Goal: Information Seeking & Learning: Learn about a topic

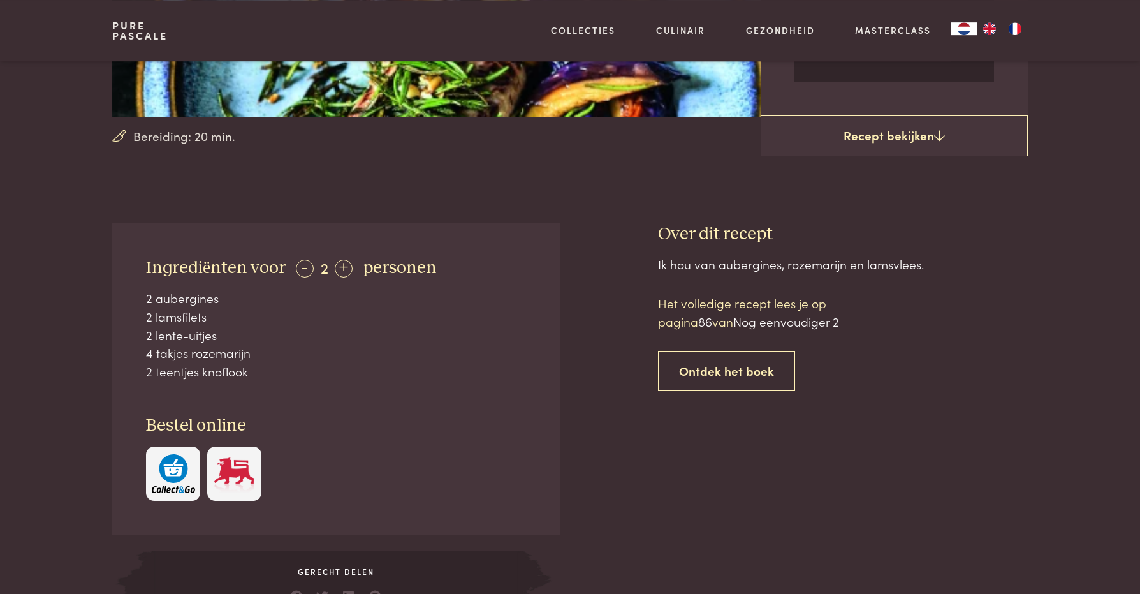
scroll to position [367, 0]
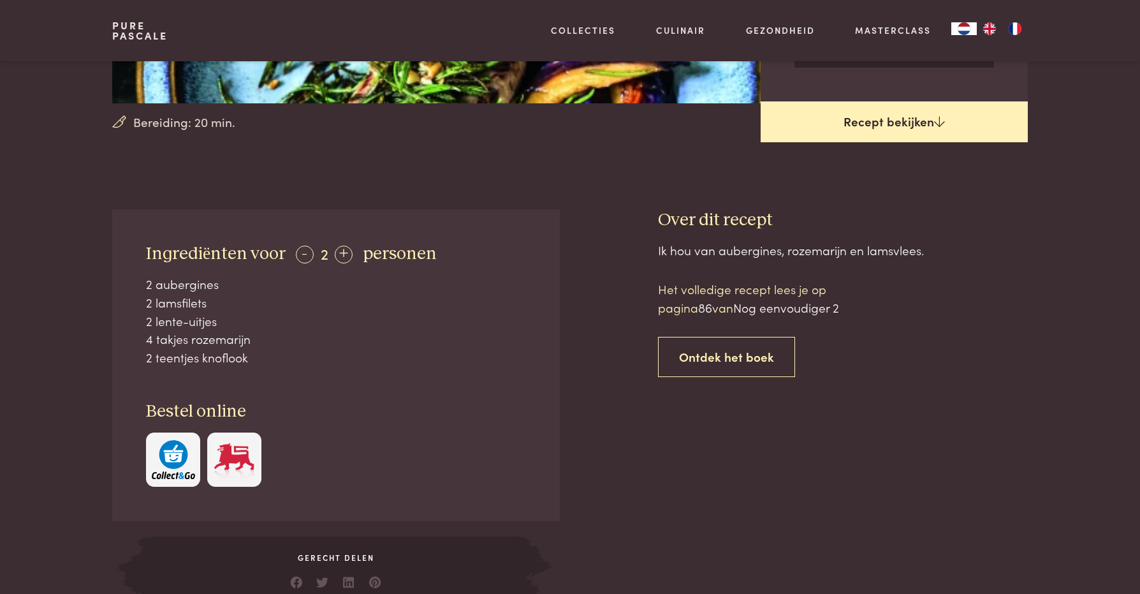
click at [879, 142] on link "Recept bekijken" at bounding box center [894, 121] width 267 height 41
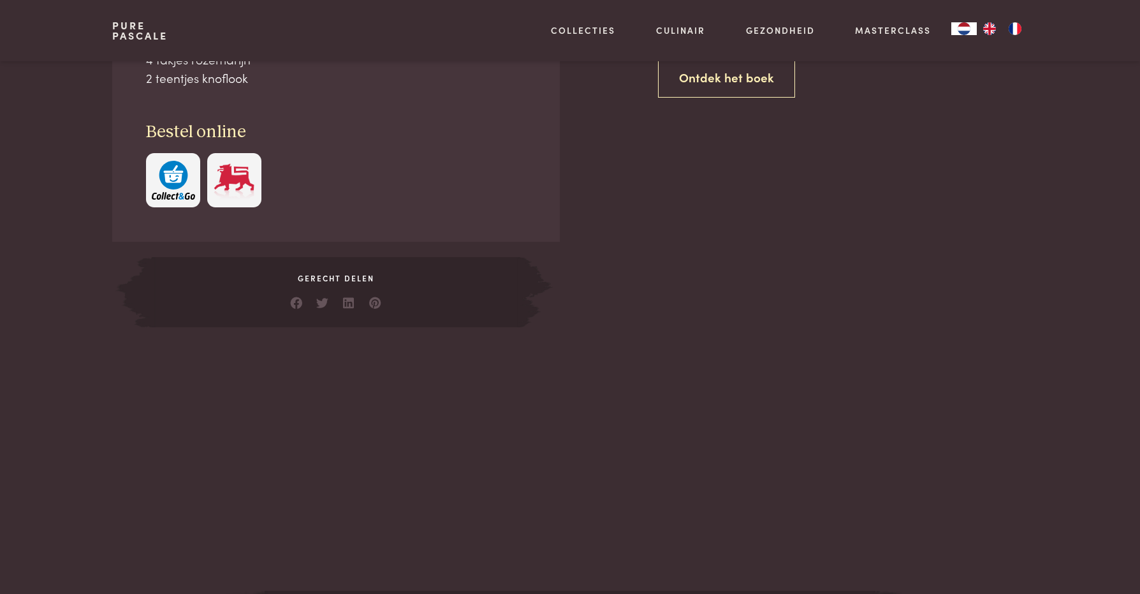
scroll to position [647, 0]
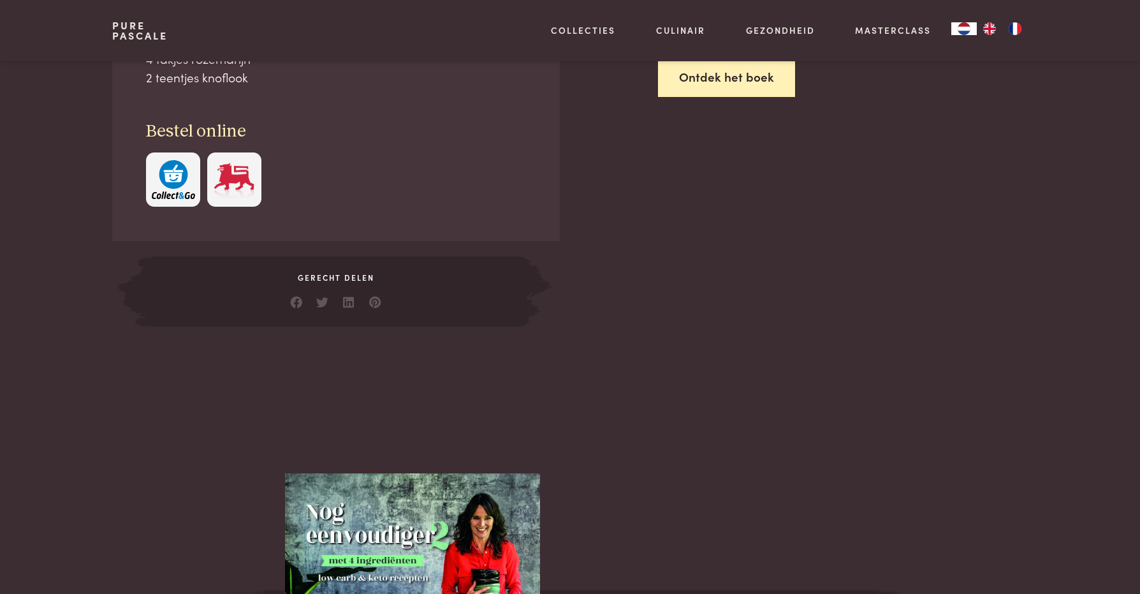
click at [703, 97] on link "Ontdek het boek" at bounding box center [726, 77] width 137 height 40
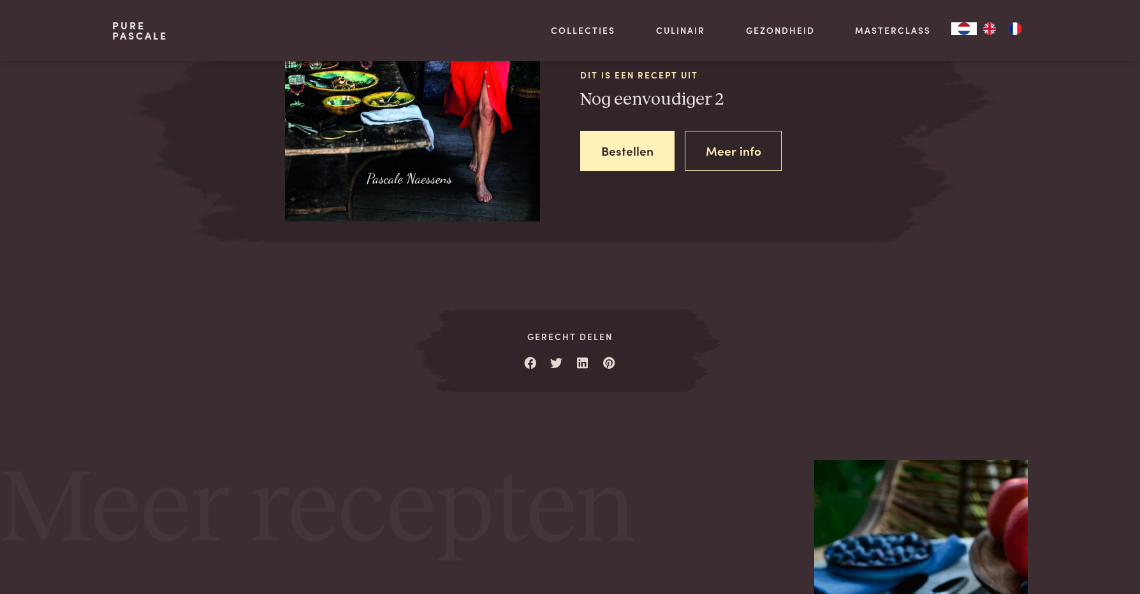
scroll to position [1240, 0]
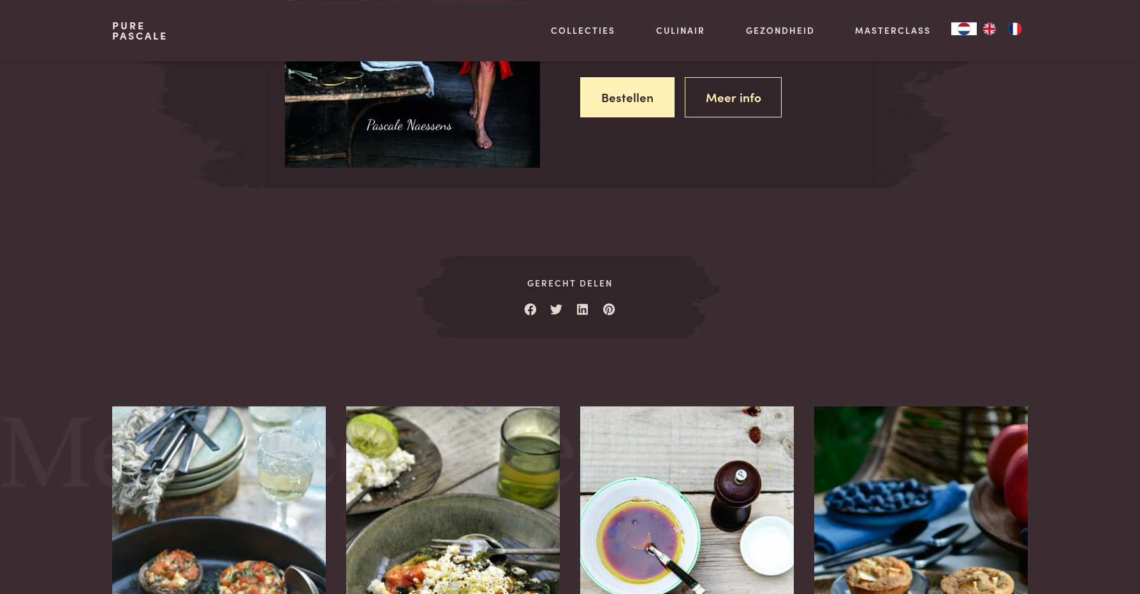
scroll to position [1297, 0]
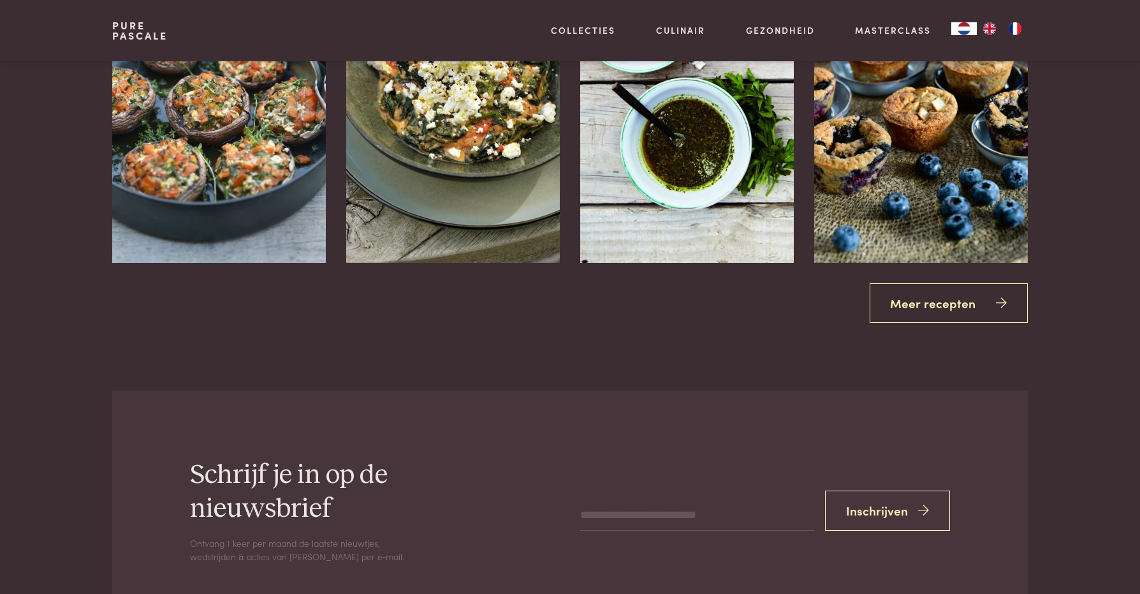
scroll to position [1630, 0]
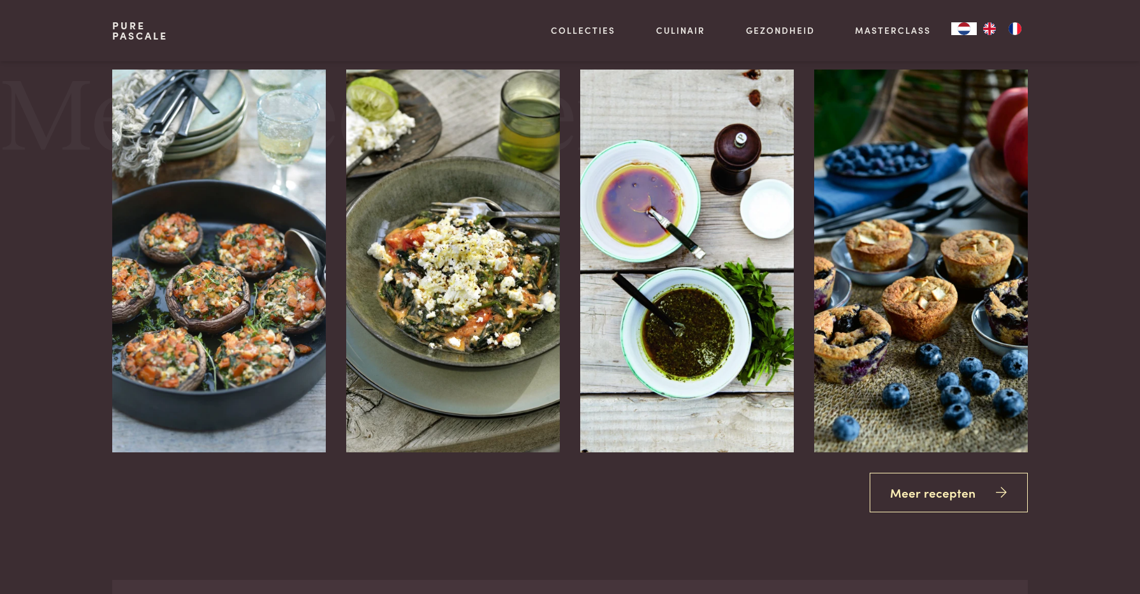
scroll to position [1240, 0]
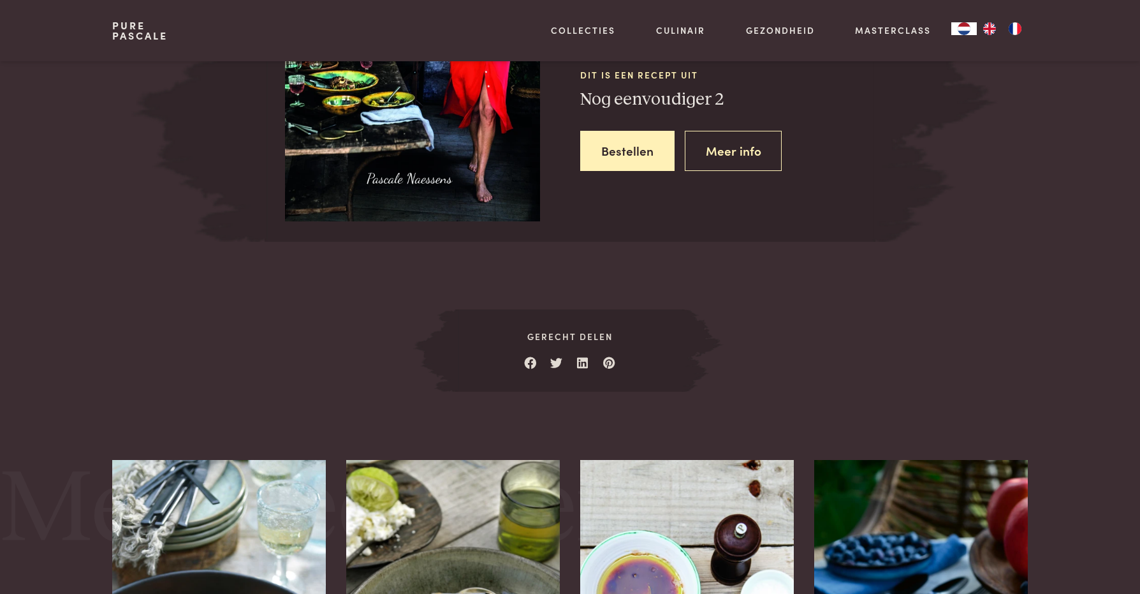
scroll to position [647, 0]
